Goal: Find specific page/section: Find specific page/section

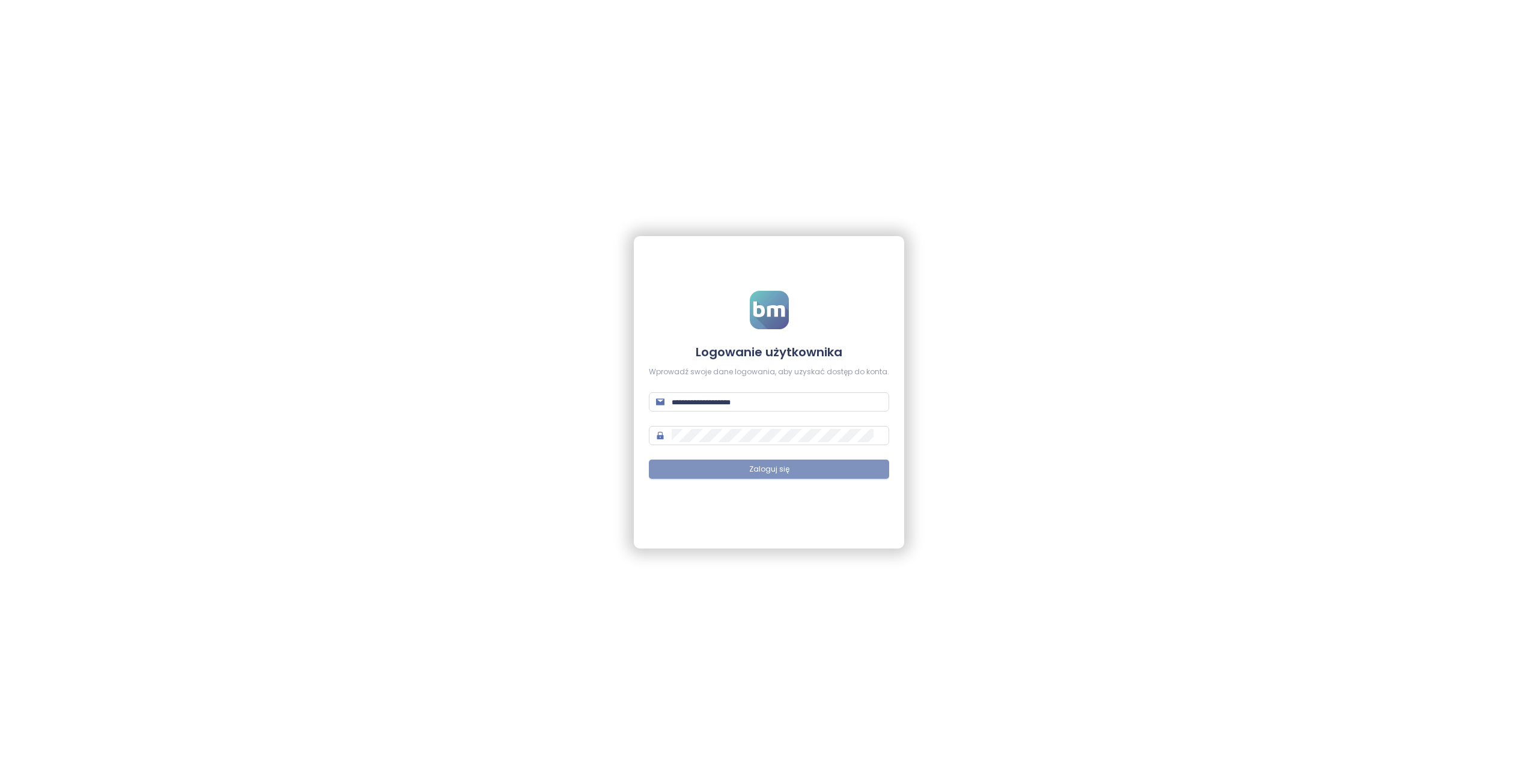
type input "**********"
click at [730, 474] on button "Zaloguj się" at bounding box center [768, 469] width 240 height 19
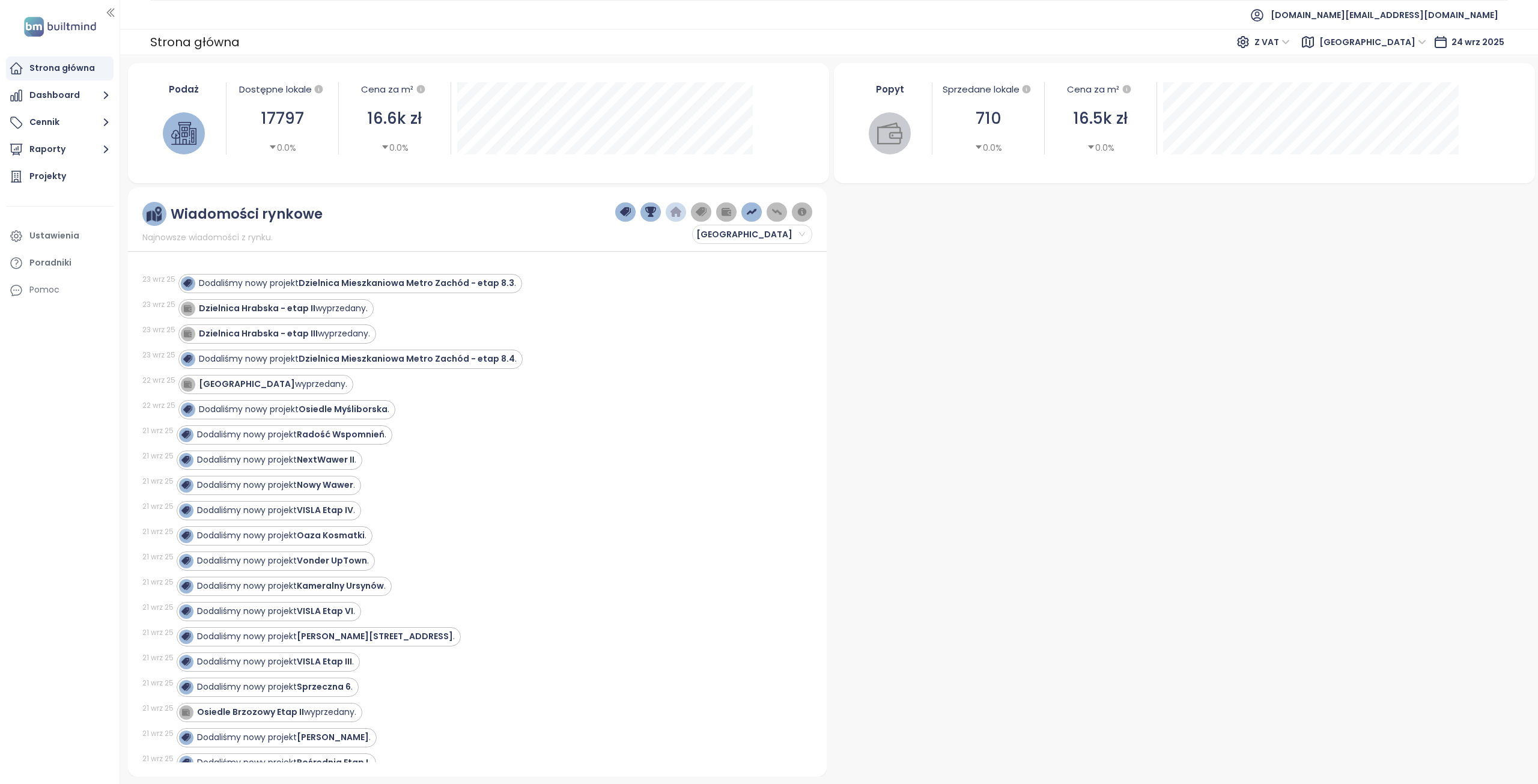
click at [1426, 45] on span "[GEOGRAPHIC_DATA]" at bounding box center [1373, 42] width 107 height 18
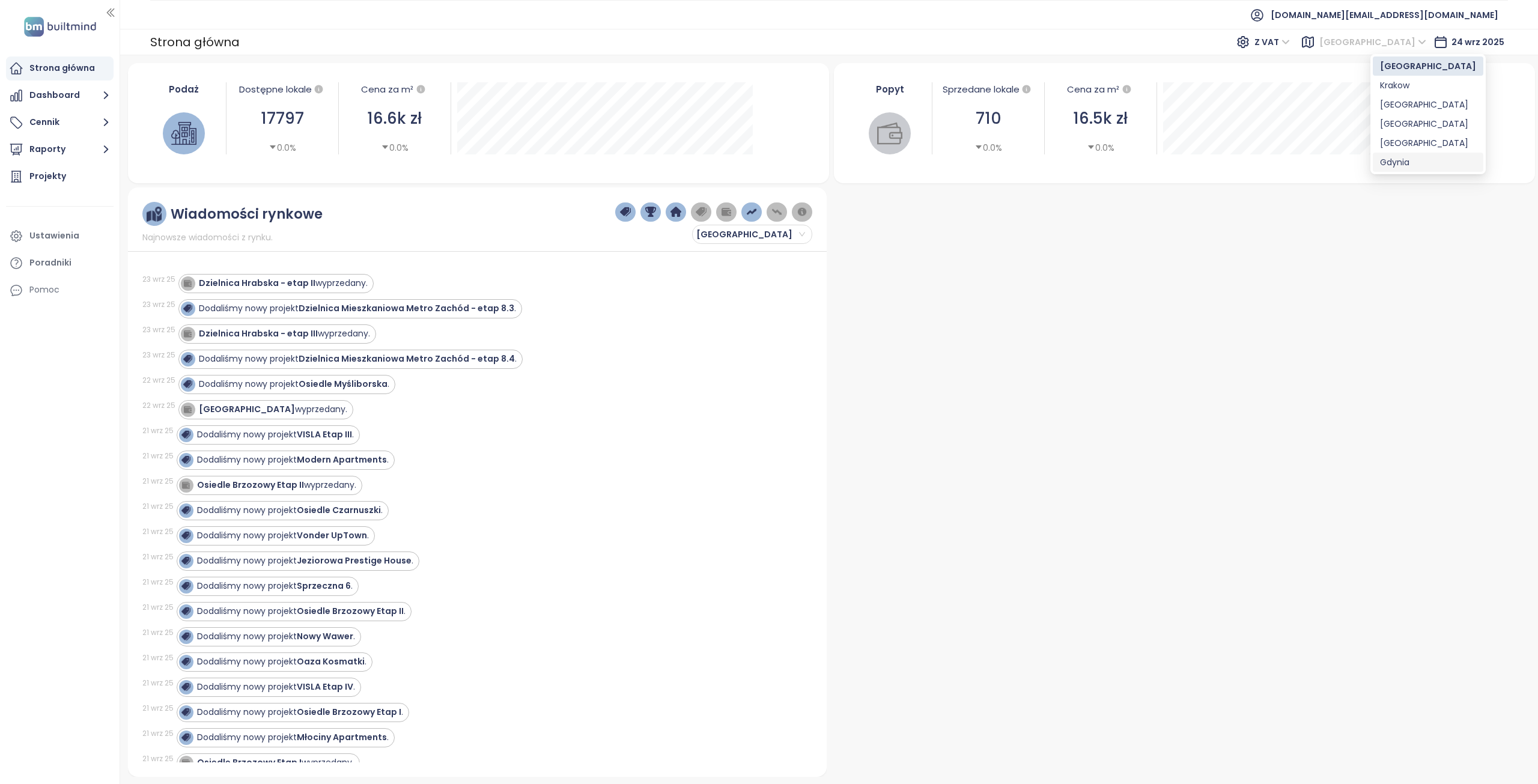
click at [1396, 162] on div "Gdynia" at bounding box center [1427, 162] width 96 height 13
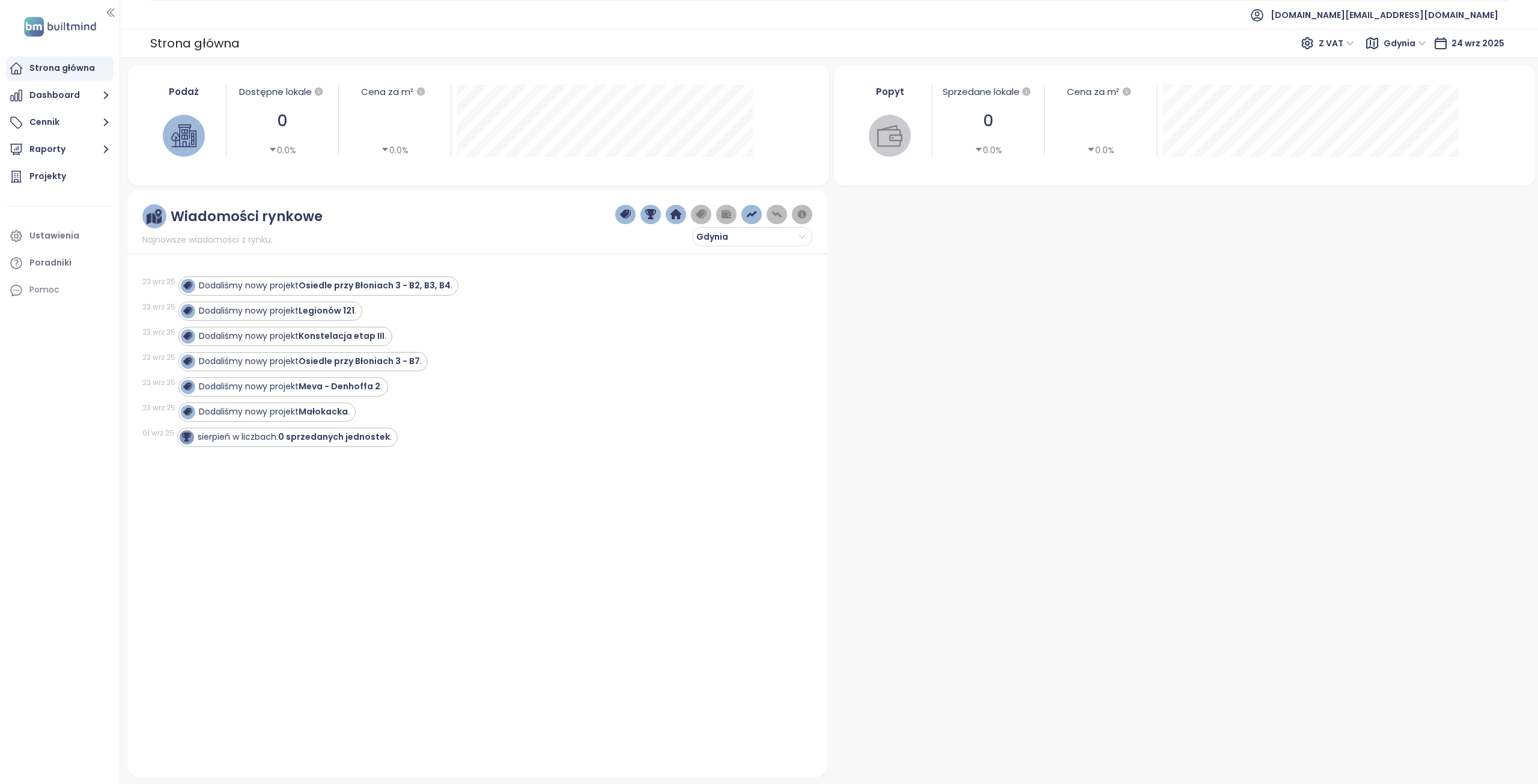
click at [44, 64] on div "Strona główna" at bounding box center [62, 68] width 66 height 15
click at [267, 309] on div "Dodaliśmy nowy projekt Legionów 121 ." at bounding box center [278, 310] width 158 height 12
click at [339, 310] on strong "Legionów 121" at bounding box center [326, 310] width 56 height 12
click at [352, 336] on strong "Konstelacja etap III" at bounding box center [342, 335] width 86 height 12
click at [55, 150] on button "Raporty" at bounding box center [59, 149] width 107 height 24
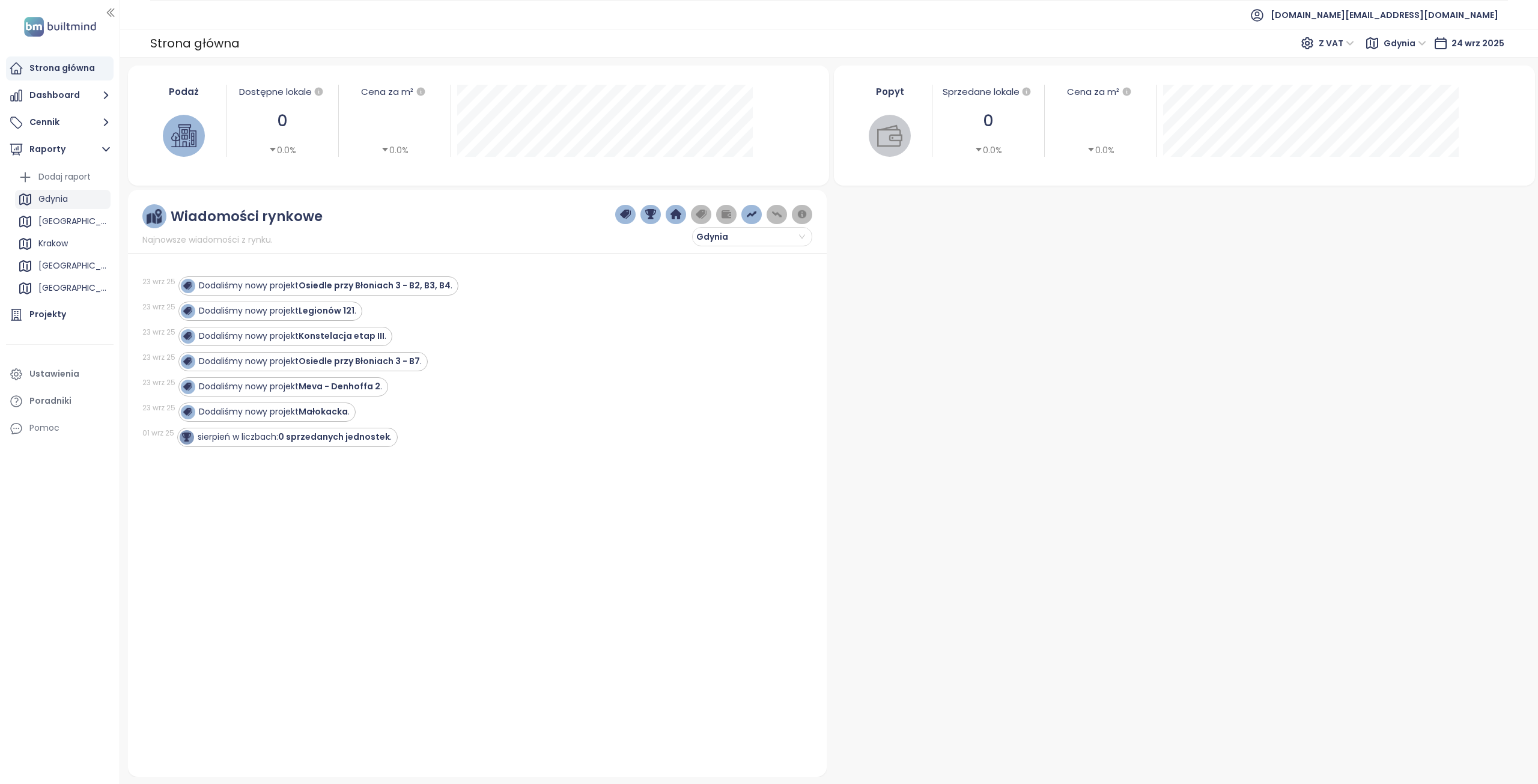
click at [60, 200] on div "Gdynia" at bounding box center [53, 199] width 30 height 15
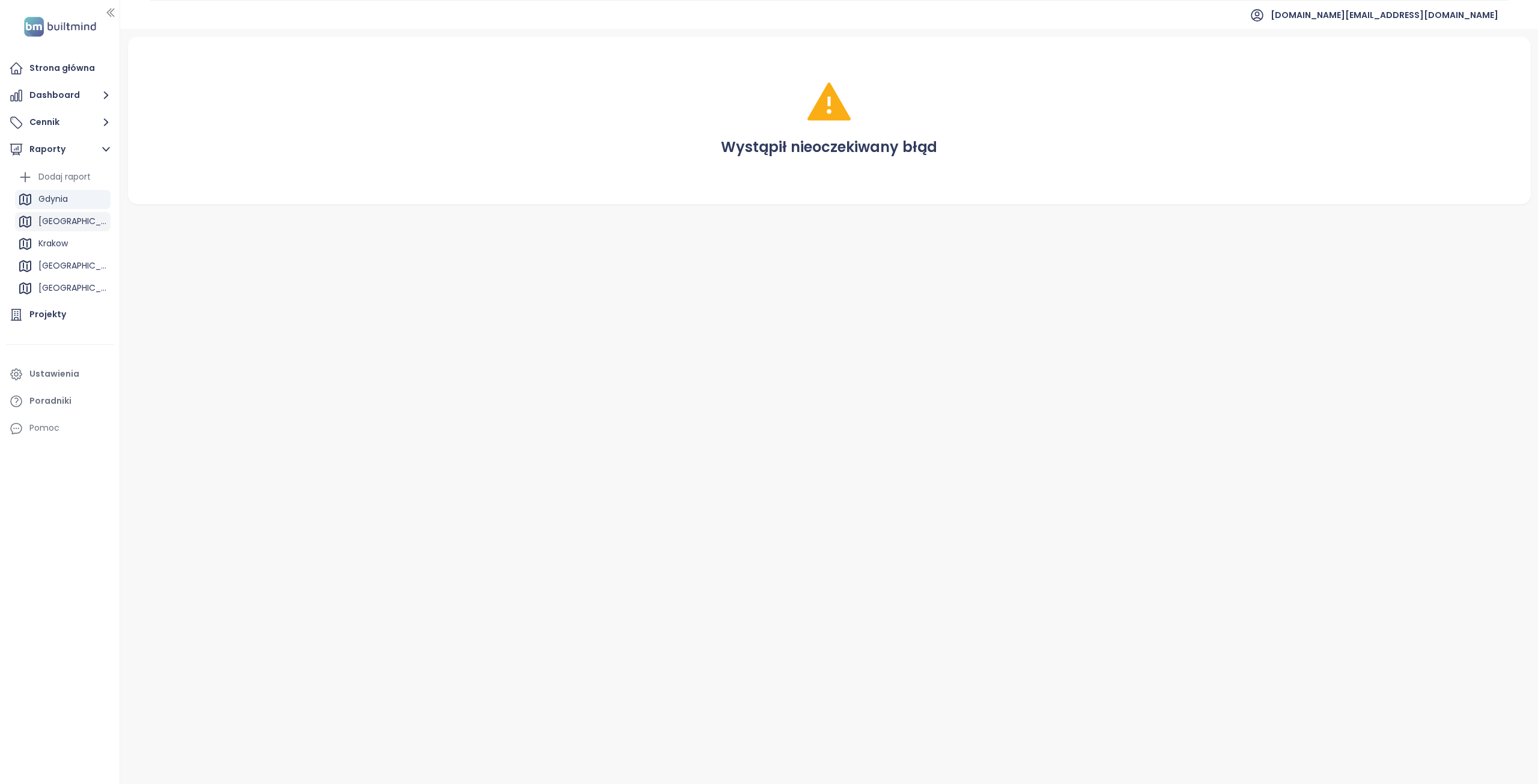
click at [57, 218] on div "[GEOGRAPHIC_DATA]" at bounding box center [73, 221] width 69 height 15
click at [57, 195] on div "Gdynia" at bounding box center [53, 199] width 30 height 15
click at [24, 73] on div "Strona główna" at bounding box center [59, 68] width 107 height 24
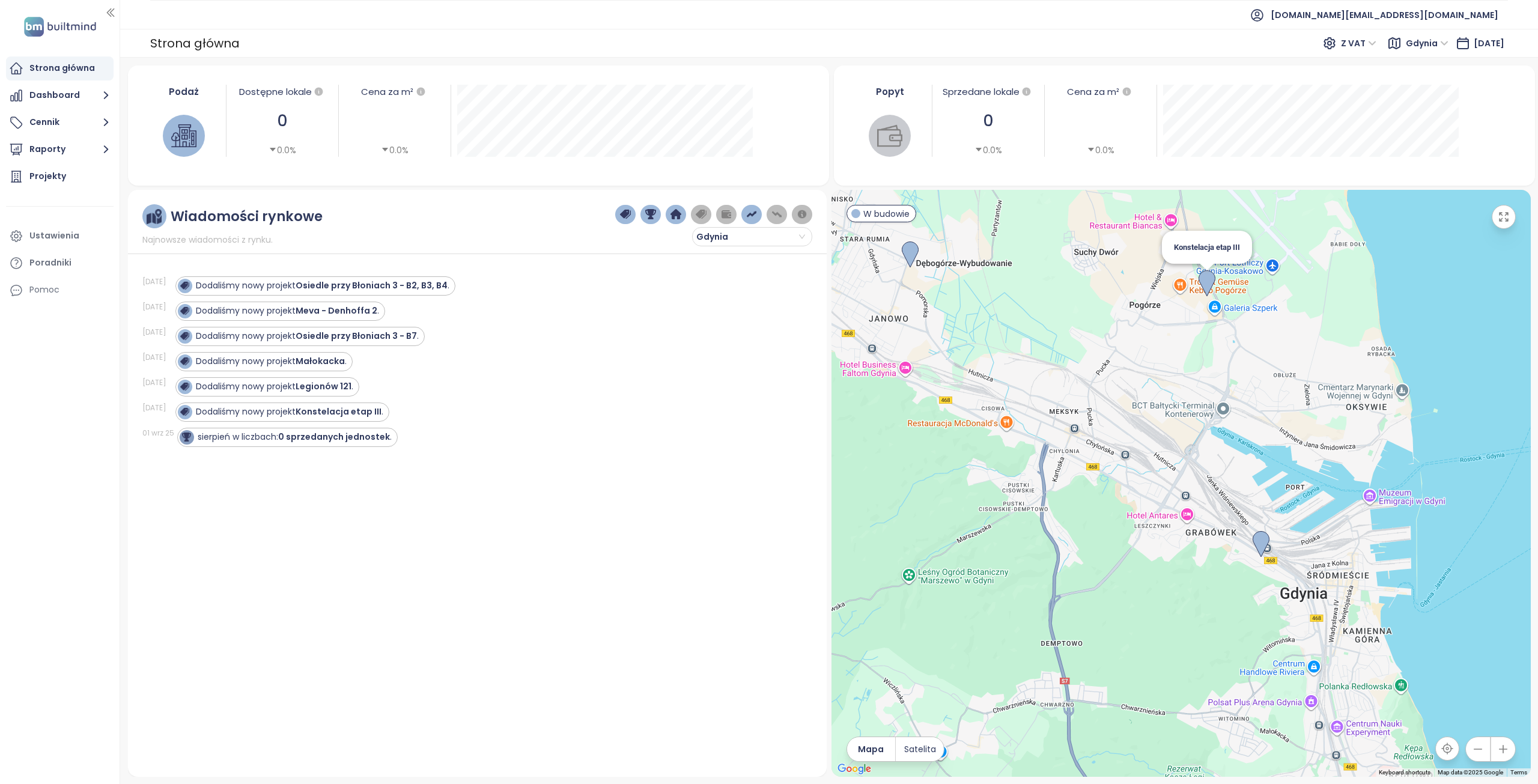
click at [1206, 283] on img at bounding box center [1207, 283] width 26 height 36
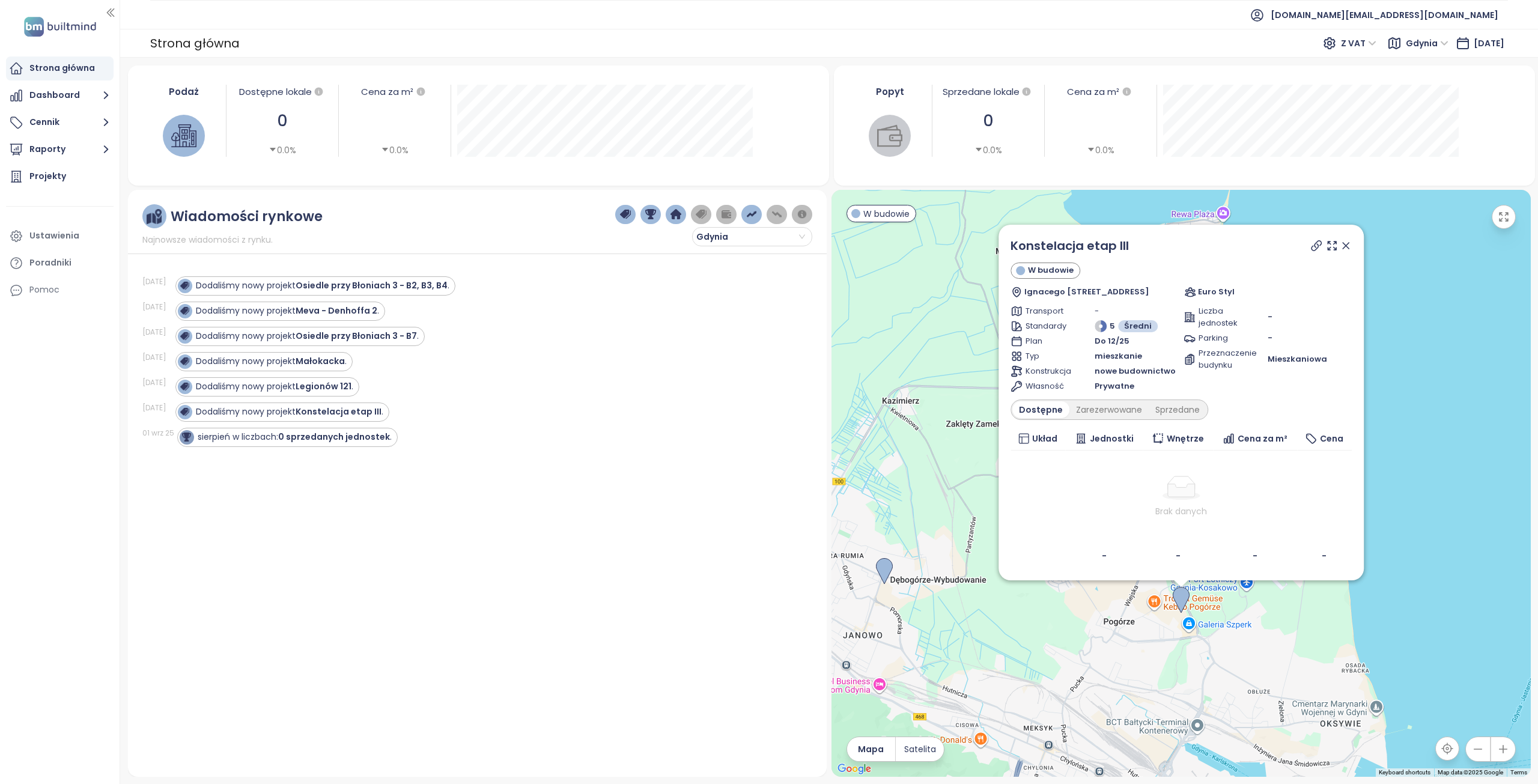
click at [1343, 248] on icon at bounding box center [1344, 245] width 12 height 12
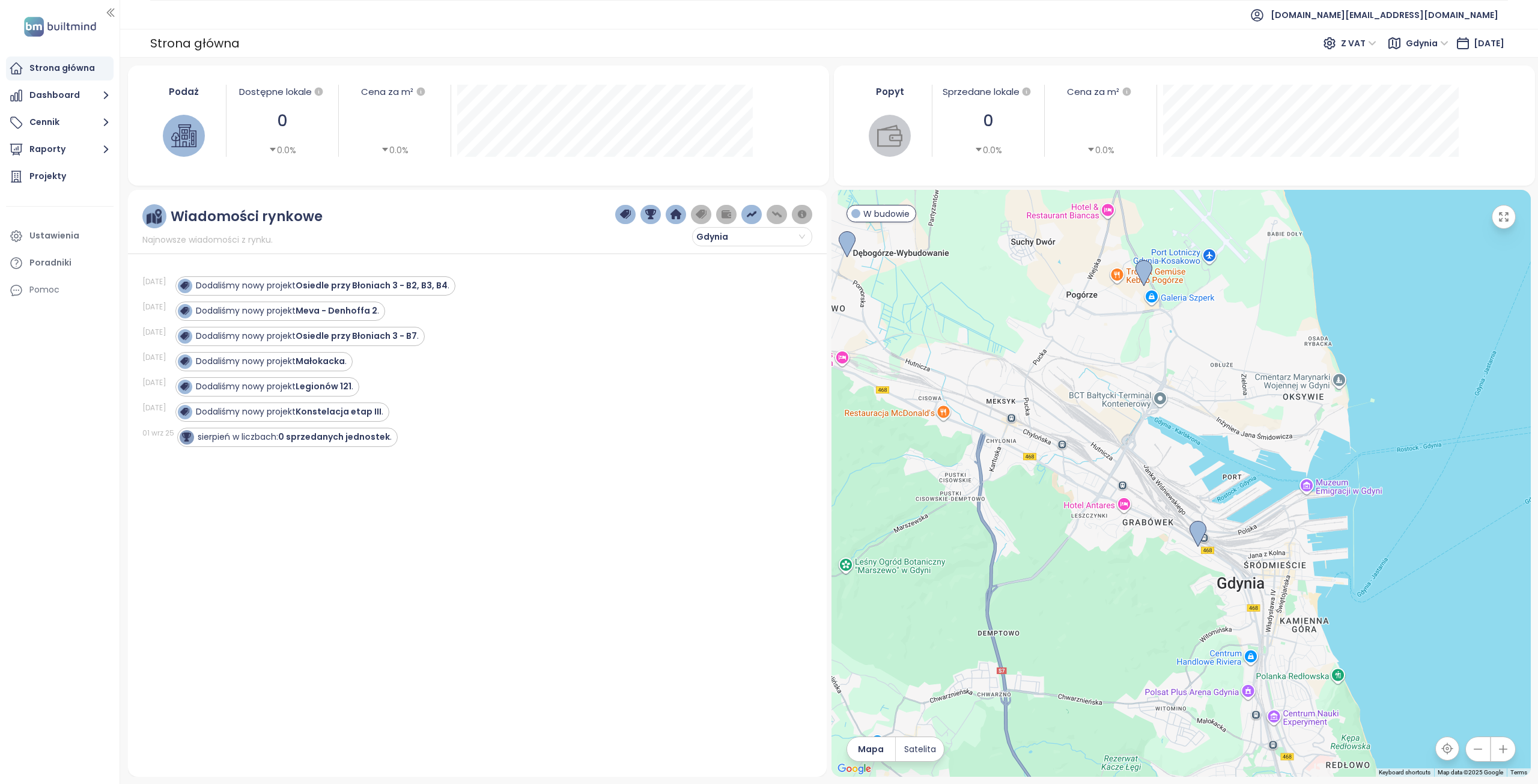
drag, startPoint x: 1274, startPoint y: 572, endPoint x: 1237, endPoint y: 241, distance: 333.1
click at [1237, 241] on div at bounding box center [1180, 483] width 699 height 587
click at [1197, 534] on img at bounding box center [1198, 534] width 26 height 36
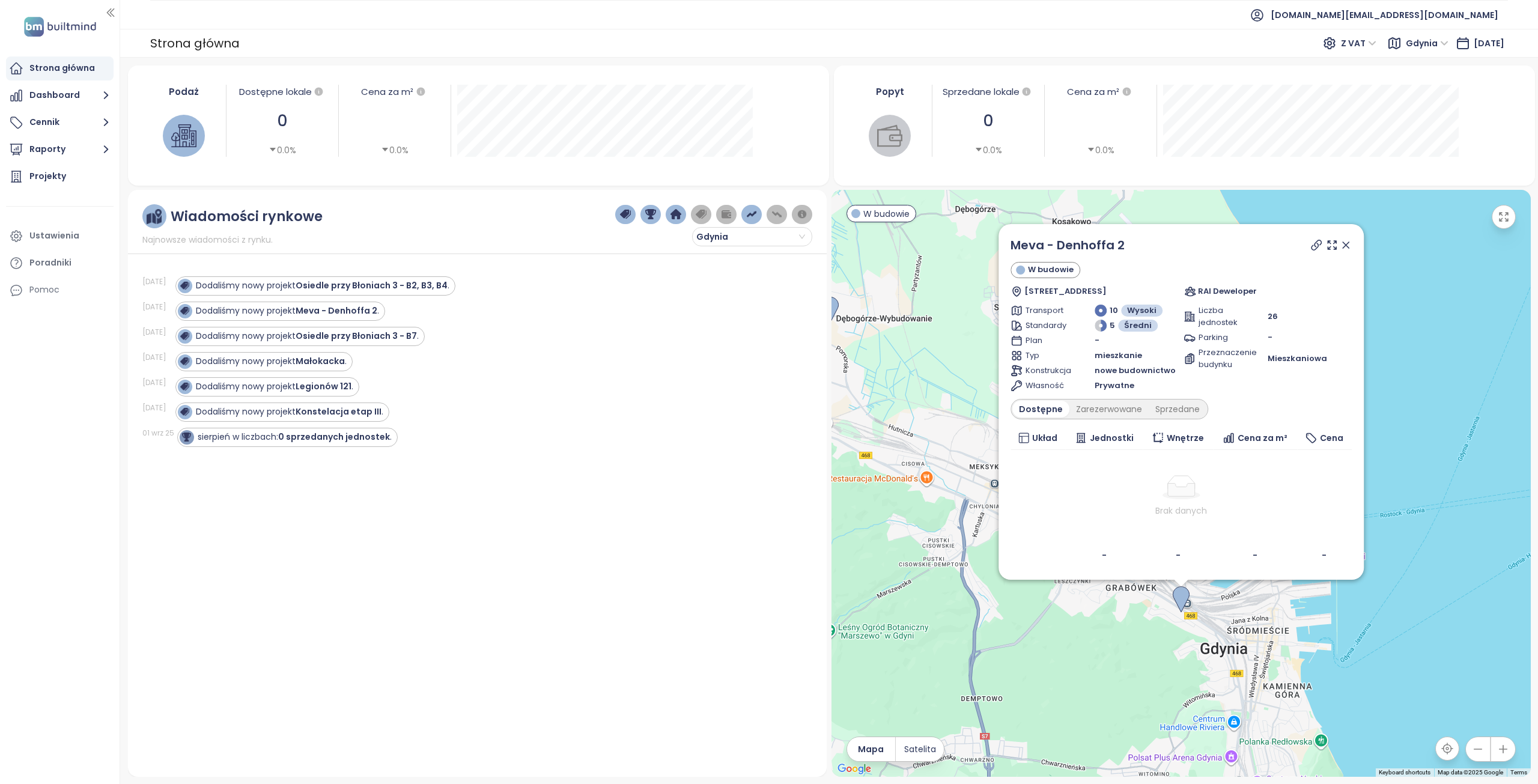
click at [1347, 243] on icon at bounding box center [1344, 245] width 12 height 12
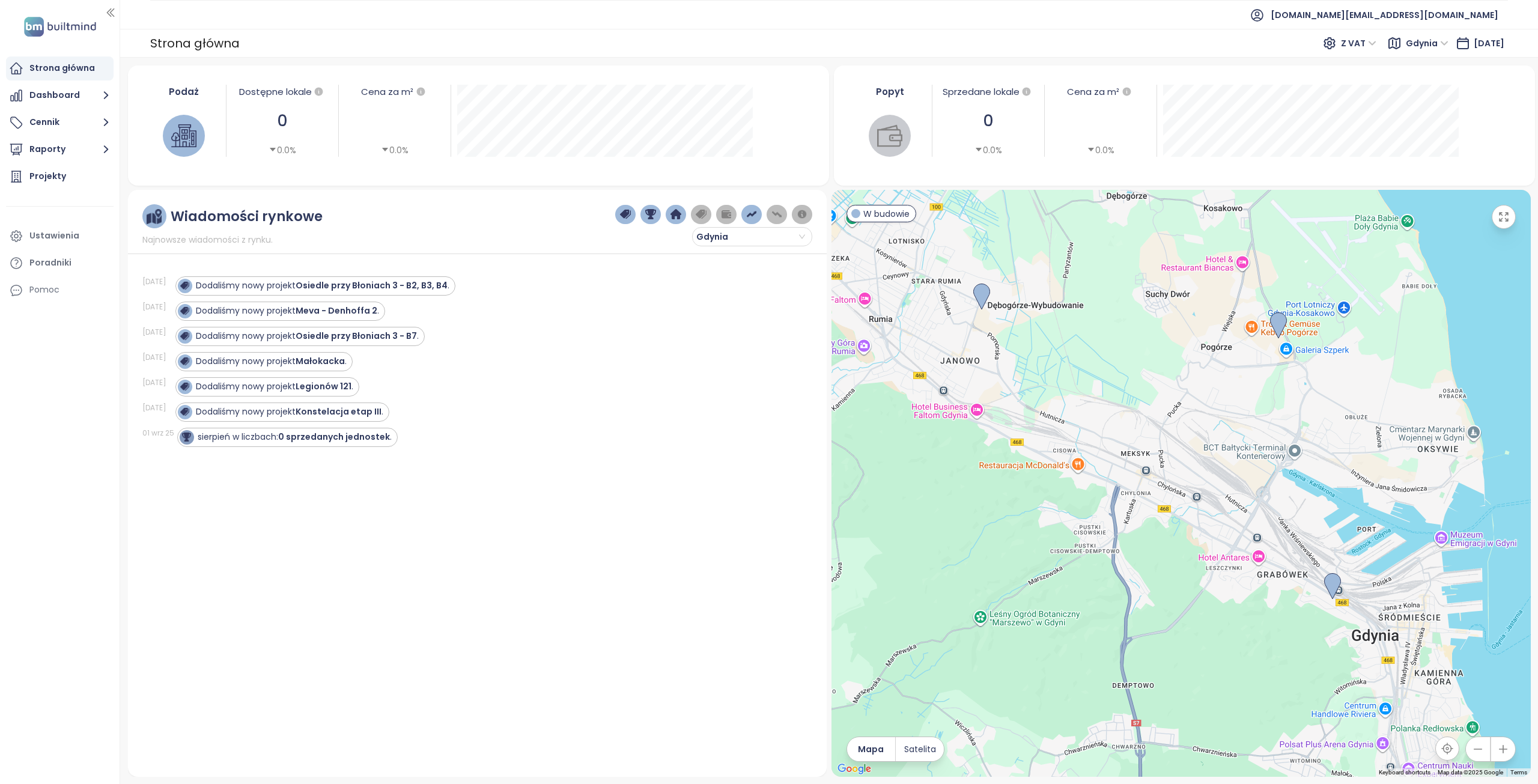
drag, startPoint x: 963, startPoint y: 433, endPoint x: 1121, endPoint y: 422, distance: 158.4
click at [1121, 422] on div at bounding box center [1180, 483] width 699 height 587
